Goal: Transaction & Acquisition: Download file/media

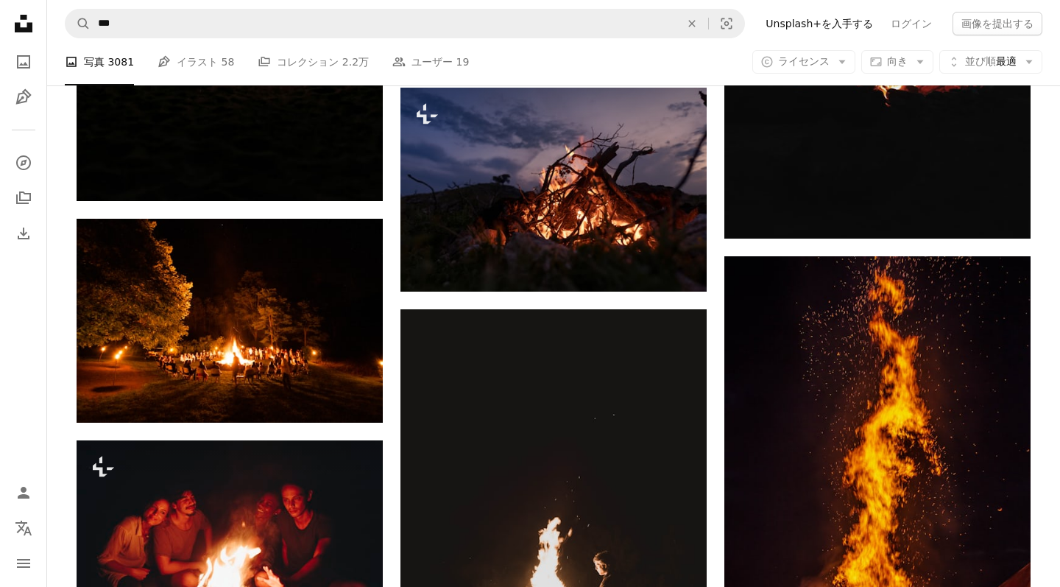
scroll to position [4477, 0]
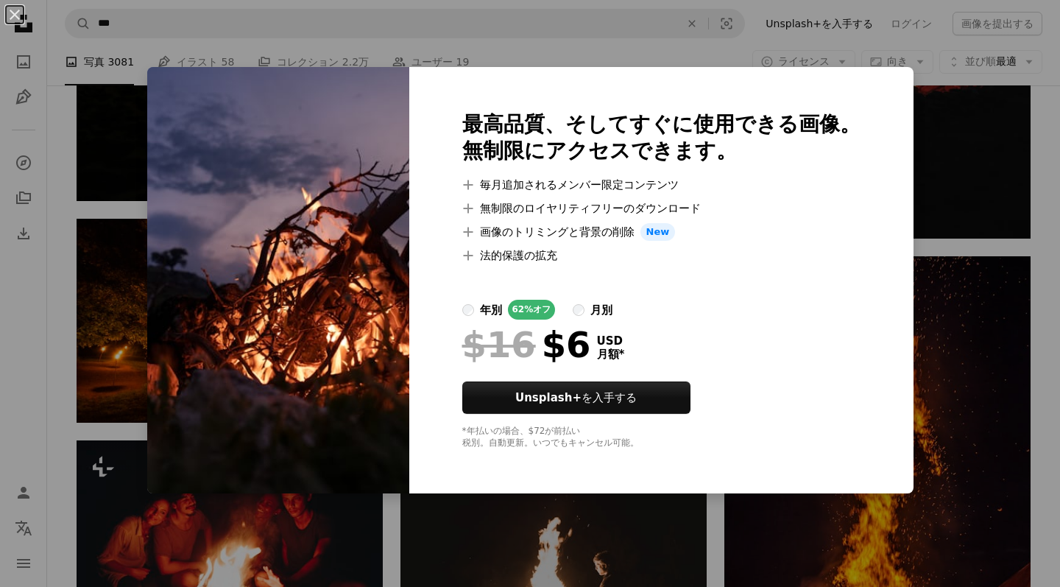
click at [924, 104] on div "An X shape 最高品質、そしてすぐに使用できる画像。 無制限にアクセスできます。 A plus sign 毎月追加されるメンバー限定コンテンツ A p…" at bounding box center [530, 293] width 1060 height 587
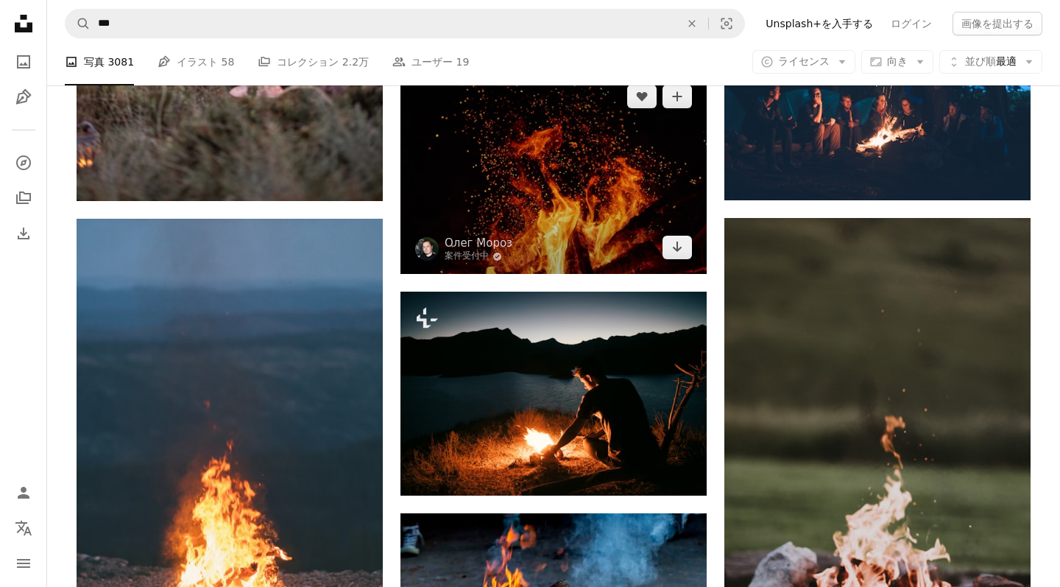
scroll to position [6067, 0]
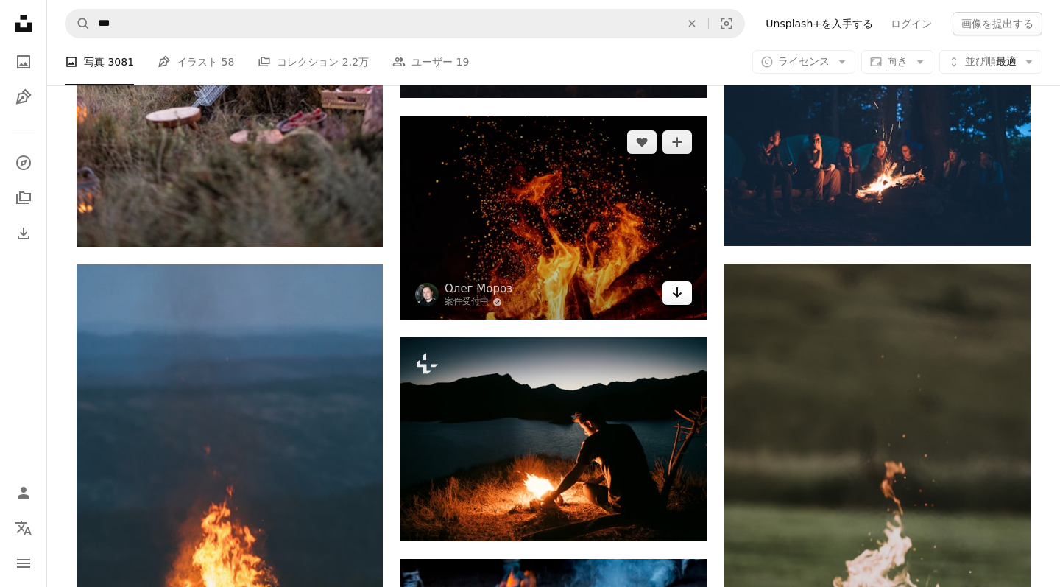
click at [676, 290] on icon "ダウンロード" at bounding box center [678, 292] width 10 height 10
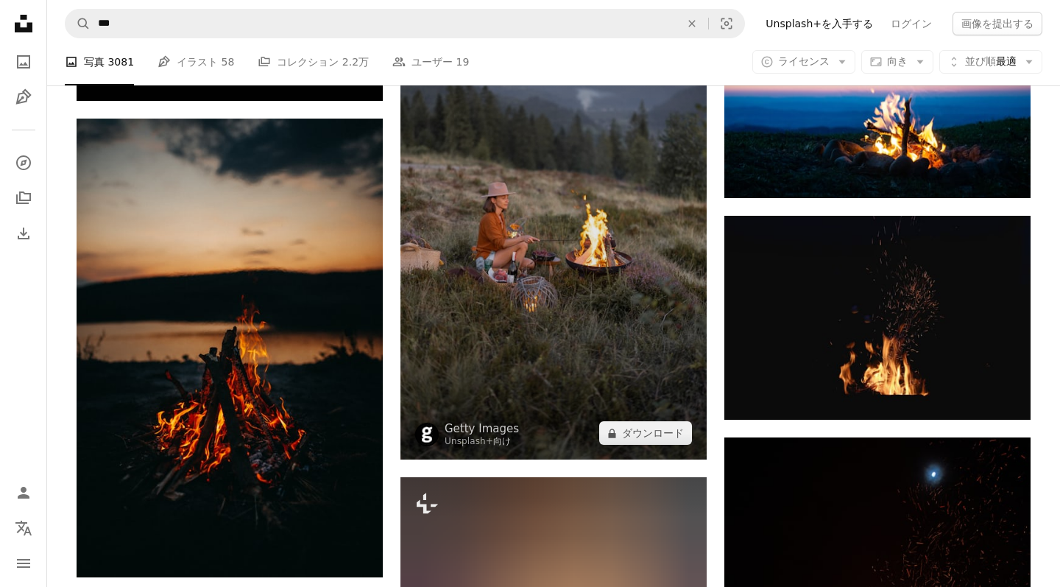
scroll to position [7356, 0]
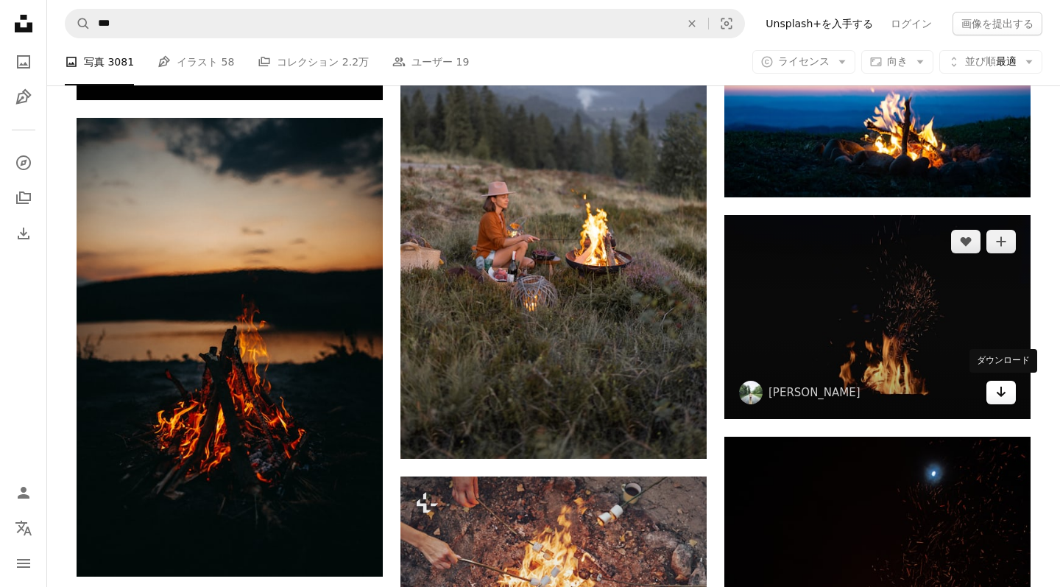
click at [1005, 389] on icon "ダウンロード" at bounding box center [1002, 391] width 10 height 10
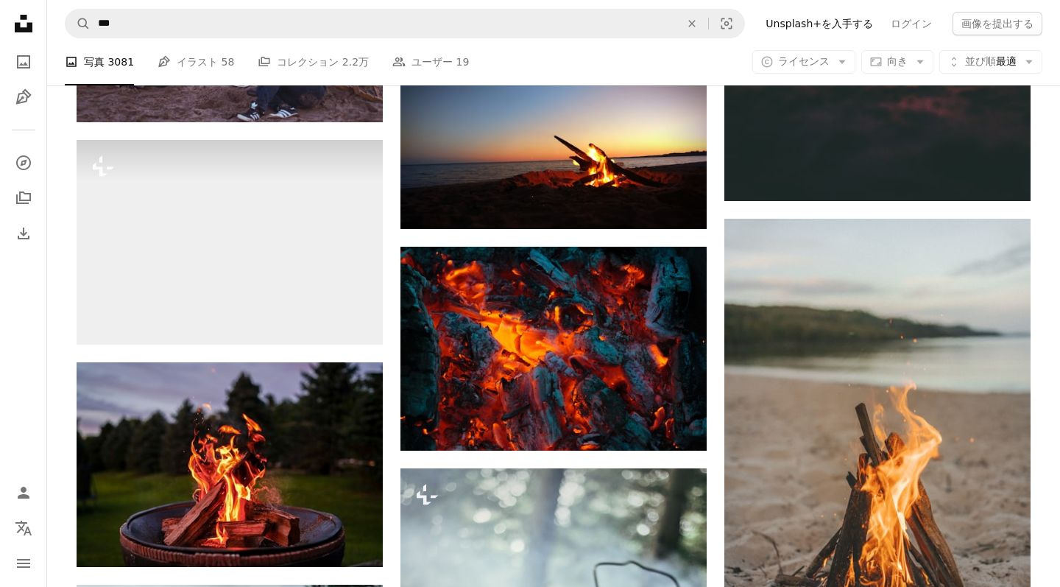
scroll to position [9870, 0]
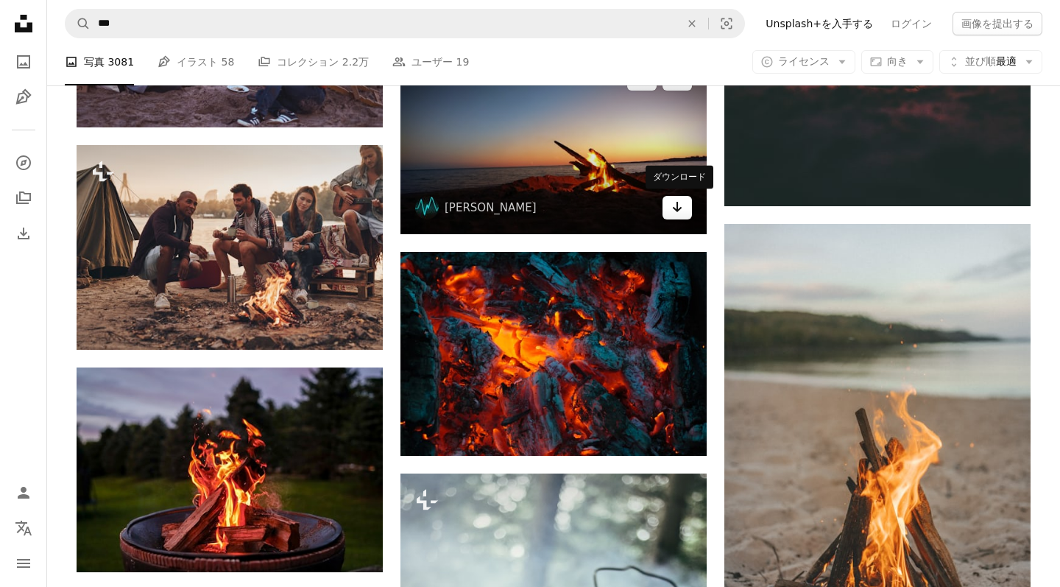
click at [683, 208] on link "Arrow pointing down" at bounding box center [676, 208] width 29 height 24
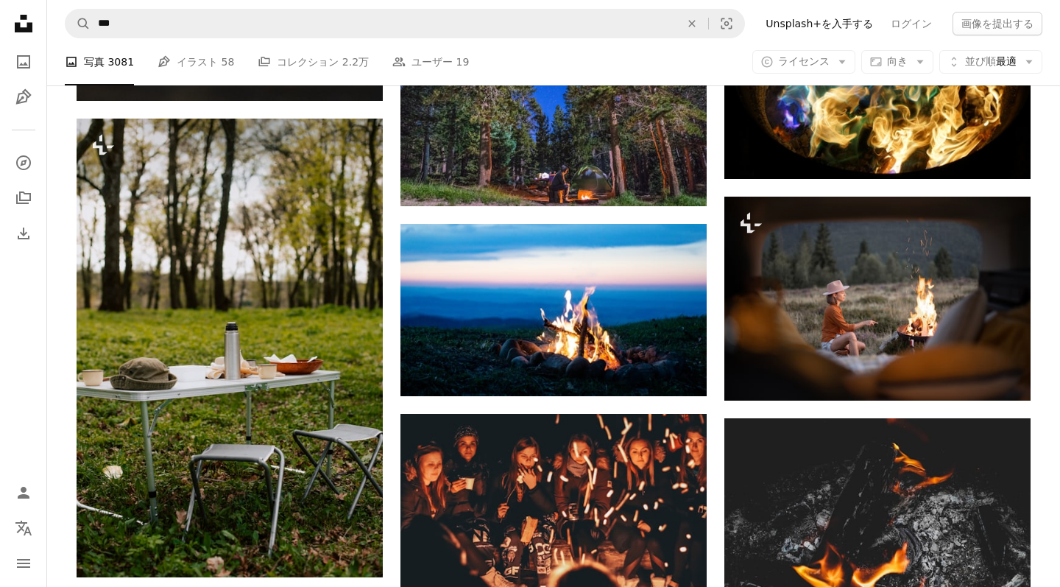
scroll to position [10758, 0]
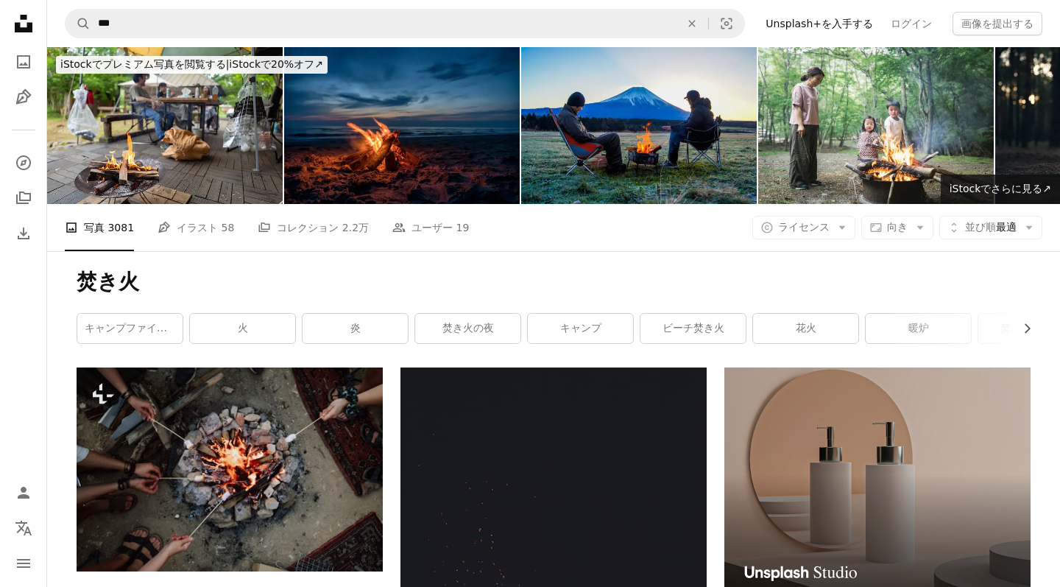
scroll to position [10758, 0]
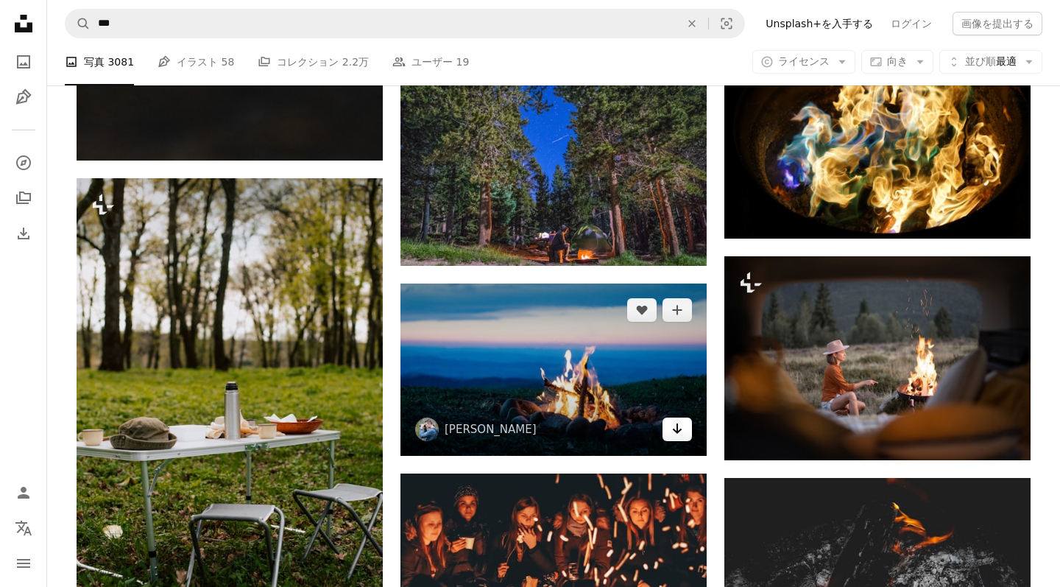
click at [672, 428] on icon "Arrow pointing down" at bounding box center [677, 429] width 12 height 18
